Goal: Transaction & Acquisition: Purchase product/service

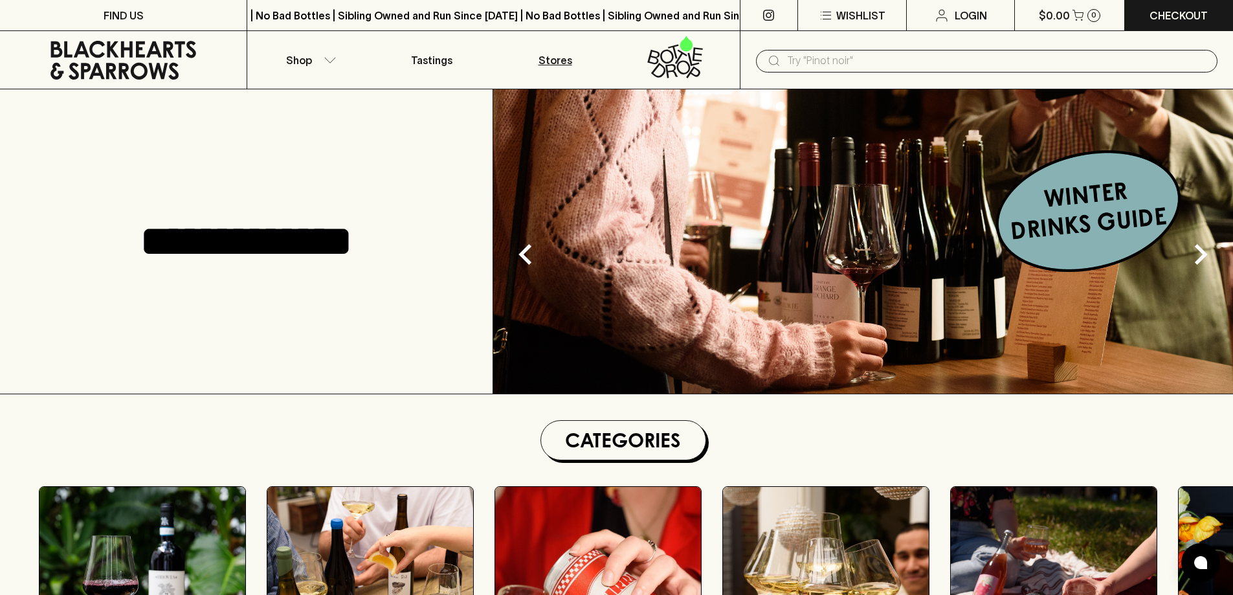
click at [556, 58] on p "Stores" at bounding box center [555, 60] width 34 height 16
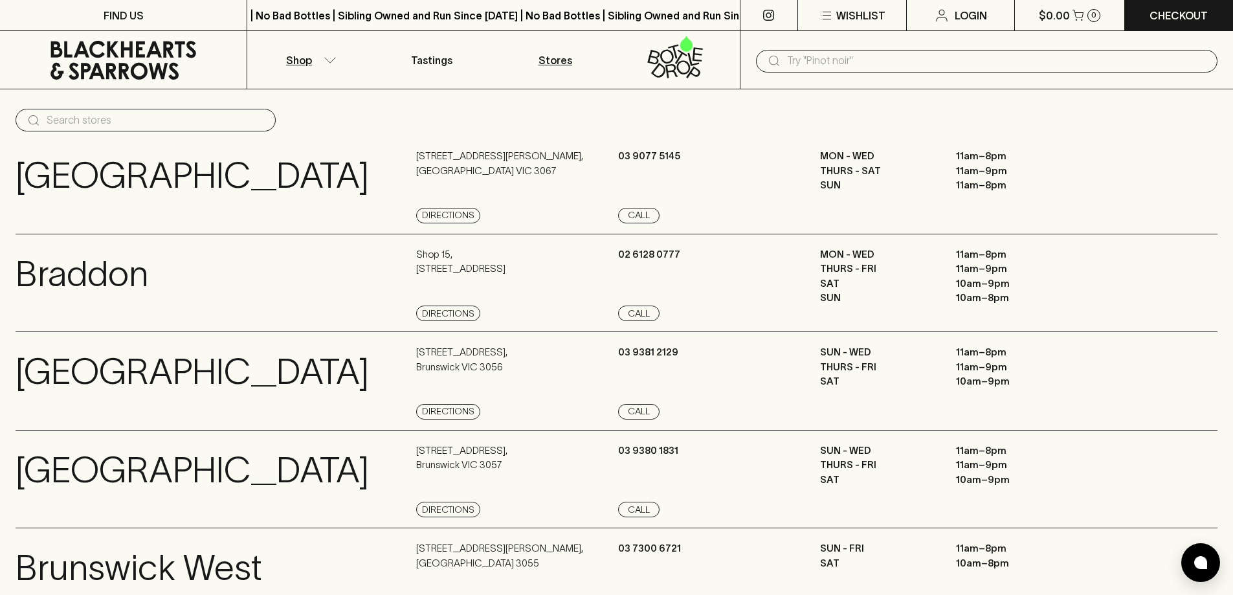
click at [313, 66] on button "Shop" at bounding box center [308, 60] width 123 height 58
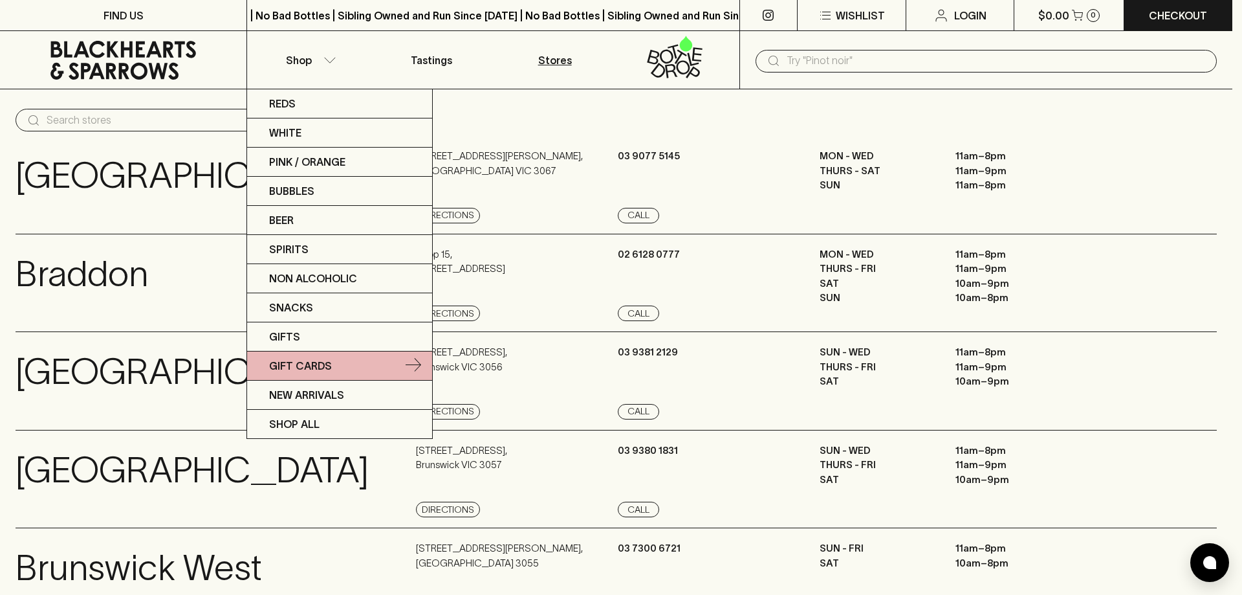
click at [331, 370] on link "Gift Cards" at bounding box center [339, 365] width 185 height 29
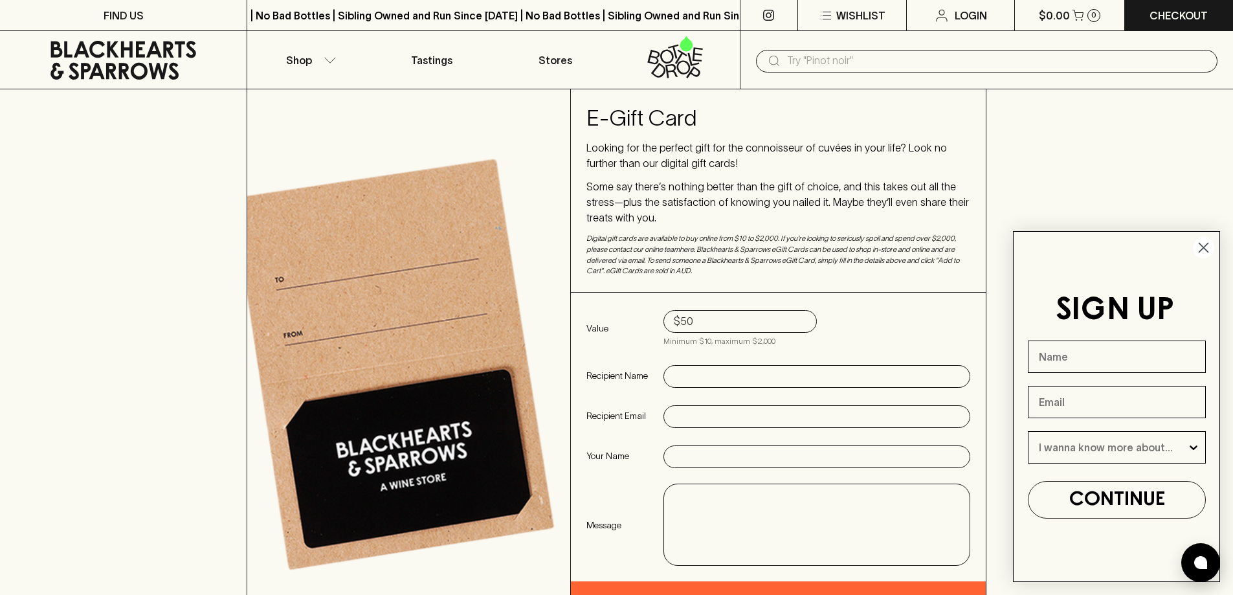
click at [721, 318] on input "$50" at bounding box center [740, 321] width 133 height 21
